Goal: Find specific page/section: Find specific page/section

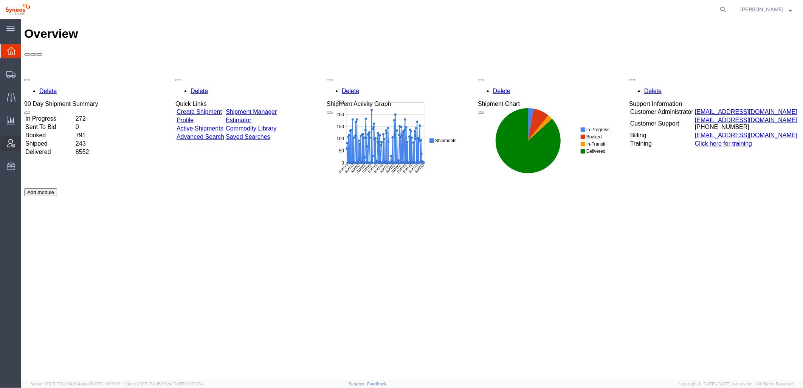
click at [13, 143] on icon at bounding box center [11, 143] width 8 height 8
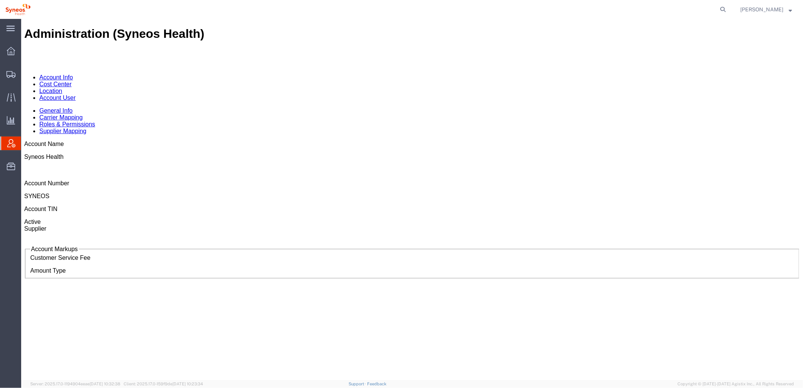
click at [75, 94] on link "Account User" at bounding box center [57, 97] width 36 height 6
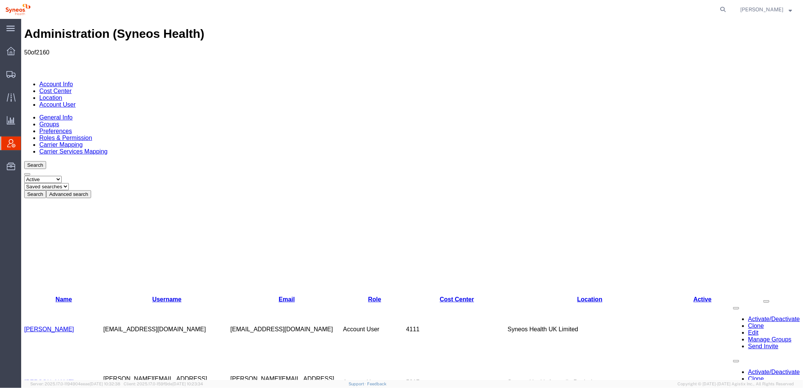
click at [91, 190] on button "Advanced search" at bounding box center [68, 194] width 45 height 8
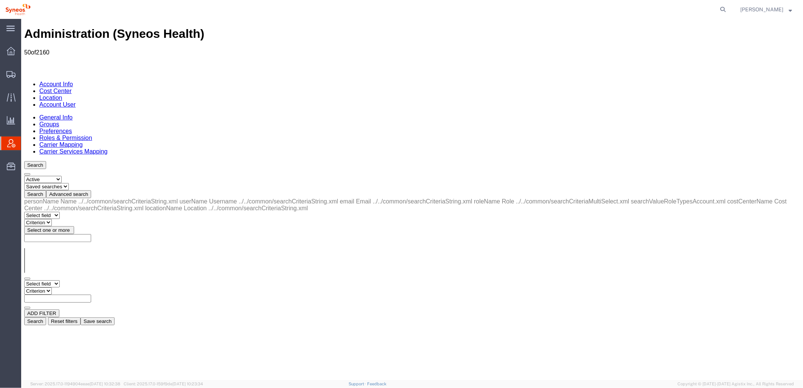
click at [59, 280] on select "Select field Cost Center Email Location Name Role Username" at bounding box center [42, 283] width 36 height 7
select select "locationName"
click at [24, 280] on select "Select field Cost Center Email Location Name Role Username" at bounding box center [42, 283] width 36 height 7
click at [69, 287] on select "Criterion contains does not contain is is blank is not blank starts with" at bounding box center [46, 290] width 45 height 7
select select "contains"
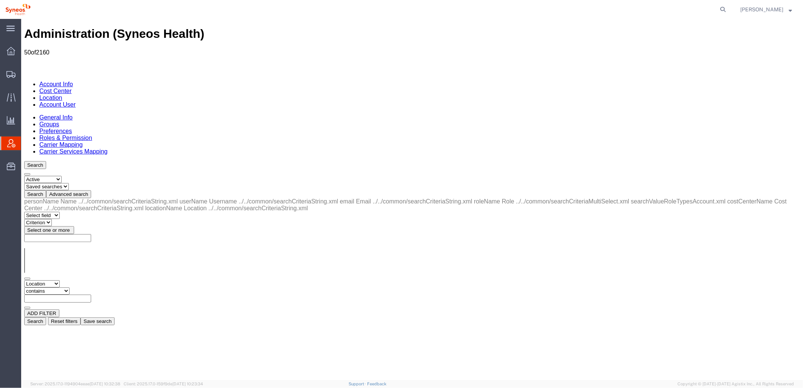
click at [69, 287] on select "Criterion contains does not contain is is blank is not blank starts with" at bounding box center [46, 290] width 45 height 7
click at [91, 294] on input "text" at bounding box center [57, 298] width 67 height 8
type input "zdnu"
click at [46, 317] on button "Search" at bounding box center [35, 321] width 22 height 8
